Goal: Navigation & Orientation: Find specific page/section

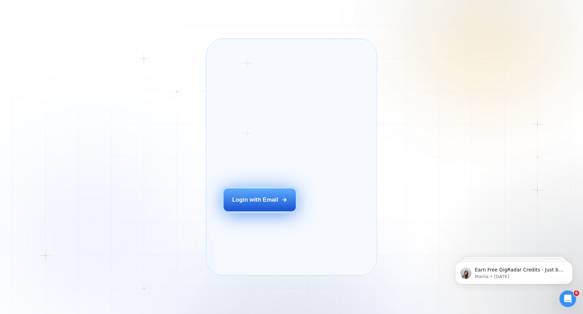
click at [257, 202] on button "Login with Email" at bounding box center [260, 199] width 72 height 22
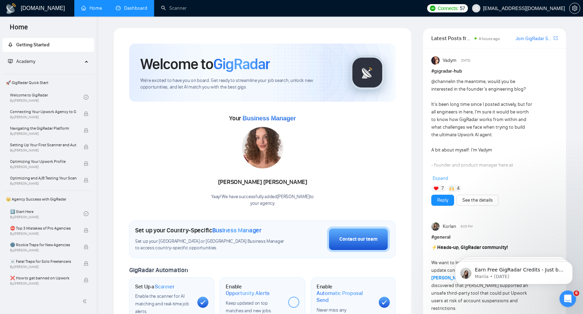
click at [125, 11] on link "Dashboard" at bounding box center [131, 8] width 31 height 6
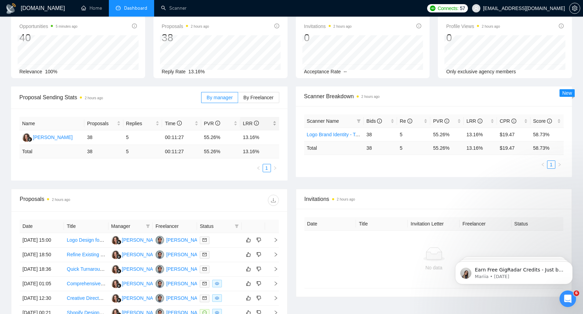
scroll to position [36, 0]
